Goal: Transaction & Acquisition: Purchase product/service

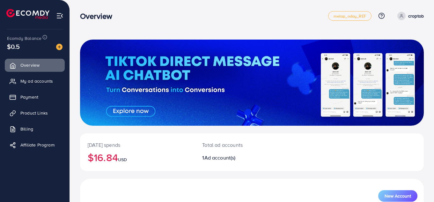
click at [34, 48] on div "$0.5" at bounding box center [34, 46] width 55 height 9
click at [57, 45] on img at bounding box center [59, 47] width 6 height 6
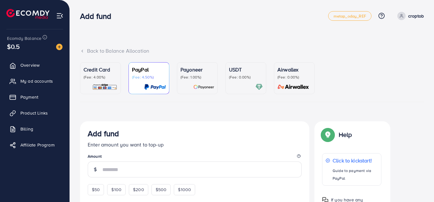
click at [84, 51] on icon at bounding box center [82, 51] width 4 height 4
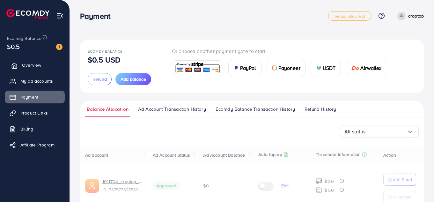
click at [39, 68] on link "Overview" at bounding box center [35, 65] width 60 height 13
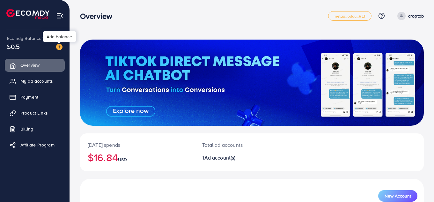
click at [61, 46] on img at bounding box center [59, 47] width 6 height 6
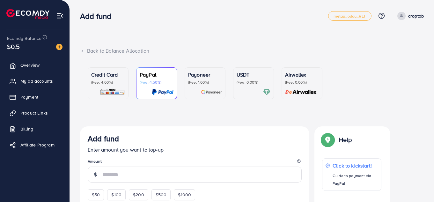
click at [100, 86] on div "Credit Card (Fee: 4.00%)" at bounding box center [108, 83] width 34 height 25
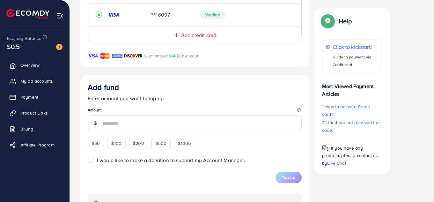
scroll to position [164, 0]
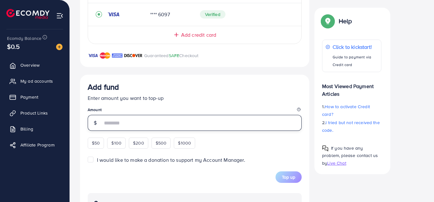
click at [126, 122] on input "number" at bounding box center [201, 123] width 199 height 16
click at [116, 121] on input "number" at bounding box center [201, 123] width 199 height 16
click at [126, 123] on input "number" at bounding box center [201, 123] width 199 height 16
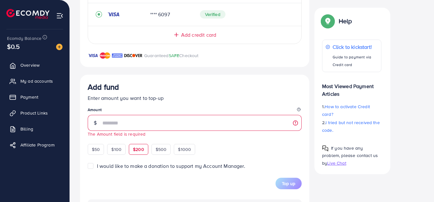
click at [135, 143] on div "$50 $100 $200 $500 $1000" at bounding box center [153, 148] width 131 height 12
click at [137, 151] on span "$200" at bounding box center [138, 149] width 11 height 6
type input "***"
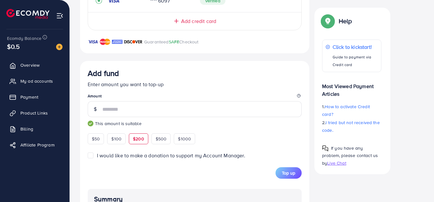
scroll to position [178, 0]
click at [264, 135] on div "Add fund Enter amount you want to top-up Amount *** This amount is suitable $50…" at bounding box center [195, 105] width 214 height 75
drag, startPoint x: 264, startPoint y: 135, endPoint x: 148, endPoint y: 144, distance: 116.6
drag, startPoint x: 148, startPoint y: 144, endPoint x: 103, endPoint y: 157, distance: 46.8
click at [103, 157] on span "I would like to make a donation to support my Account Manager." at bounding box center [171, 154] width 148 height 7
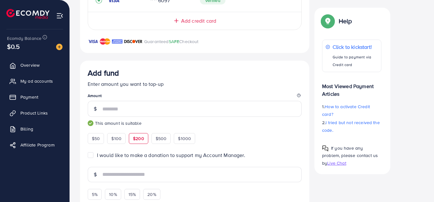
click at [103, 157] on span "I would like to make a donation to support my Account Manager." at bounding box center [171, 154] width 148 height 7
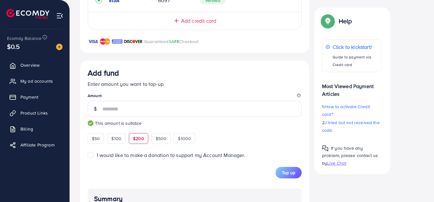
click at [103, 157] on span "I would like to make a donation to support my Account Manager." at bounding box center [171, 154] width 148 height 7
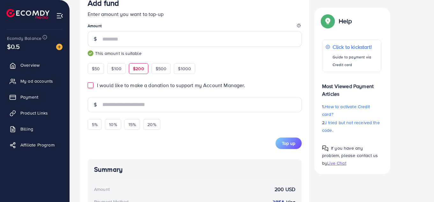
scroll to position [248, 0]
click at [97, 84] on label "I would like to make a donation to support my Account Manager." at bounding box center [171, 84] width 148 height 7
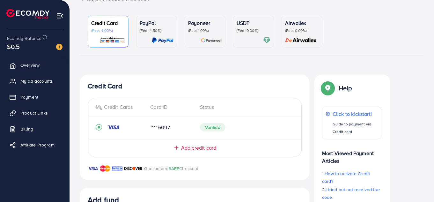
scroll to position [0, 0]
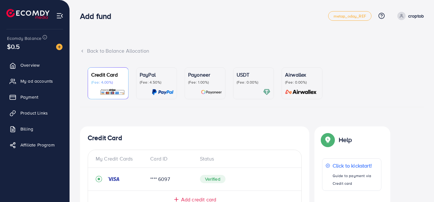
click at [90, 52] on div "Back to Balance Allocation" at bounding box center [251, 50] width 343 height 7
